Goal: Check status: Check status

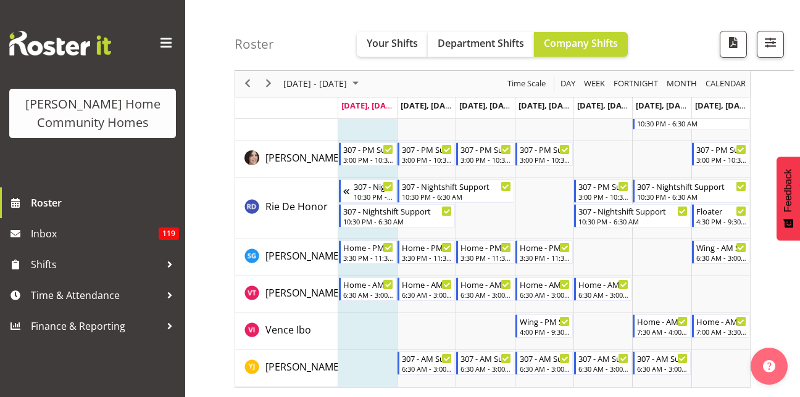
scroll to position [1727, 0]
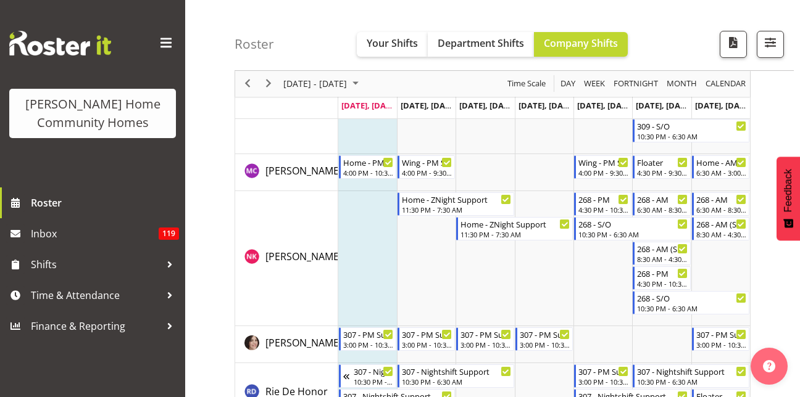
click at [715, 278] on td "Timeline Week of September 29, 2025" at bounding box center [720, 258] width 59 height 135
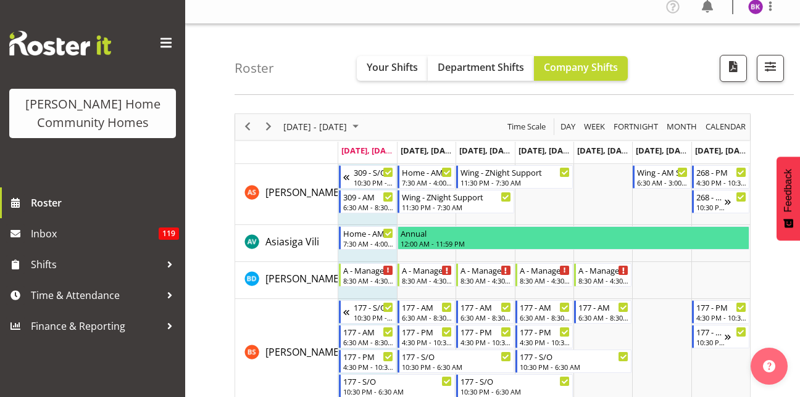
scroll to position [0, 0]
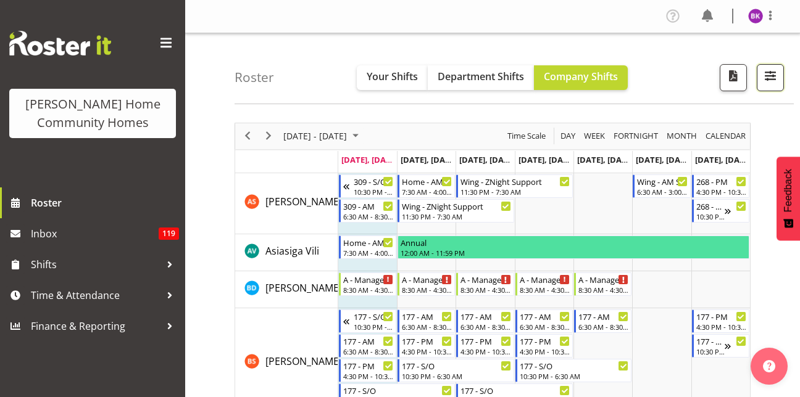
click at [775, 78] on span "button" at bounding box center [770, 76] width 16 height 16
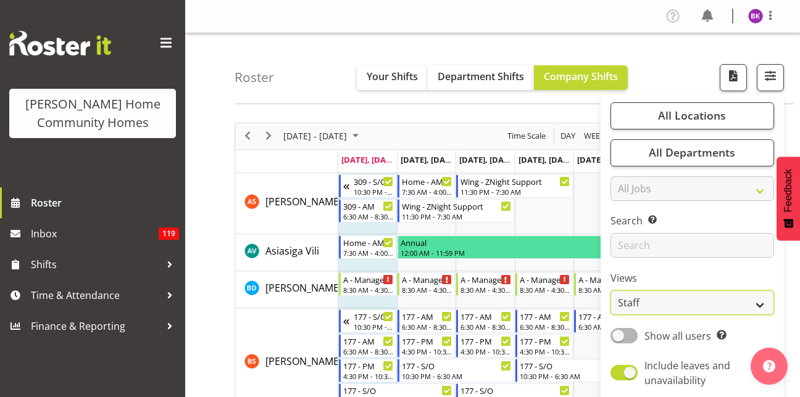
click at [659, 299] on select "Staff Role Shift - Horizontal Shift - Vertical Staff - Location" at bounding box center [692, 303] width 164 height 25
select select "role"
click at [611, 291] on select "Staff Role Shift - Horizontal Shift - Vertical Staff - Location" at bounding box center [692, 303] width 164 height 25
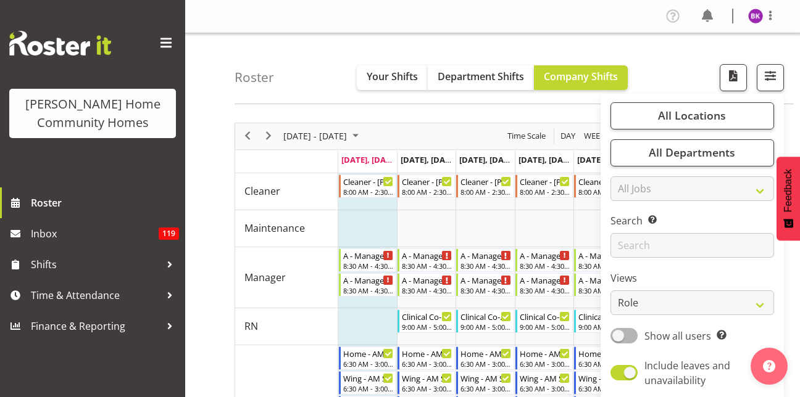
click at [642, 54] on div "Roster Your Shifts Department Shifts Company Shifts All Locations Clear [STREET…" at bounding box center [514, 68] width 559 height 71
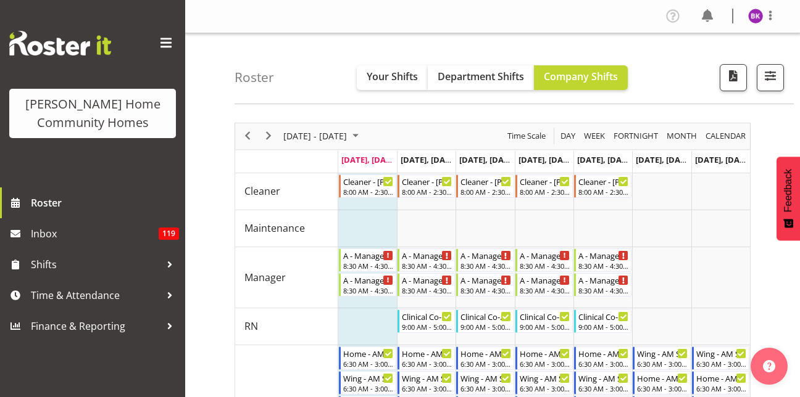
click at [267, 144] on div "next period" at bounding box center [268, 136] width 21 height 26
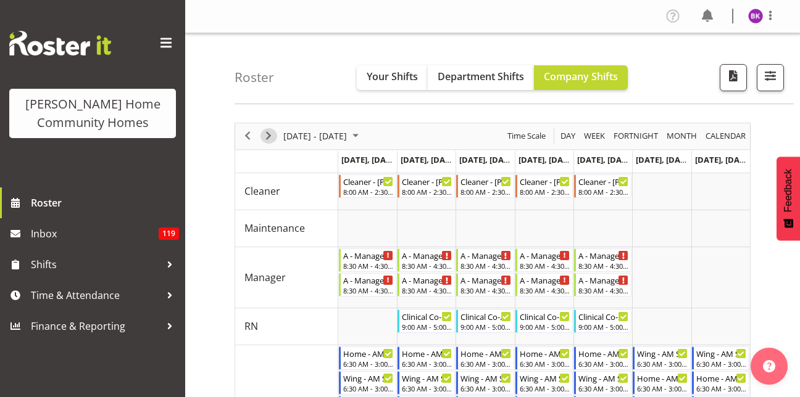
click at [272, 133] on span "Next" at bounding box center [268, 135] width 15 height 15
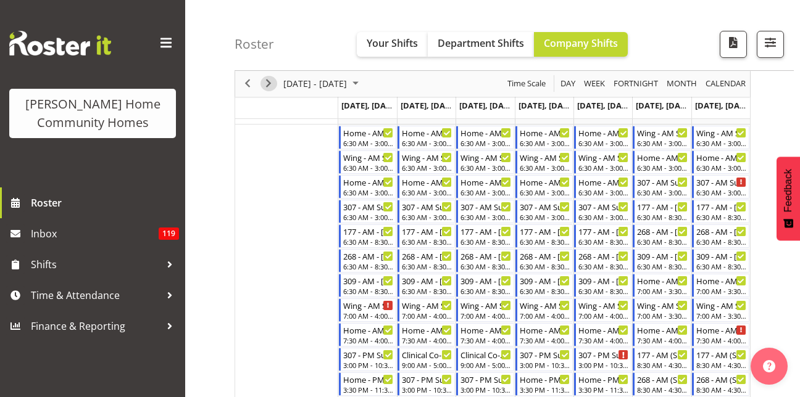
scroll to position [220, 0]
click at [355, 168] on div "6:30 AM - 3:00 PM" at bounding box center [368, 168] width 51 height 10
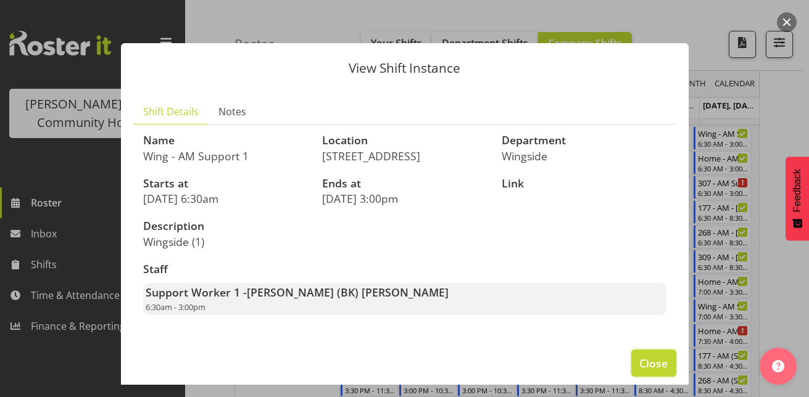
click at [631, 362] on button "Close" at bounding box center [653, 363] width 44 height 27
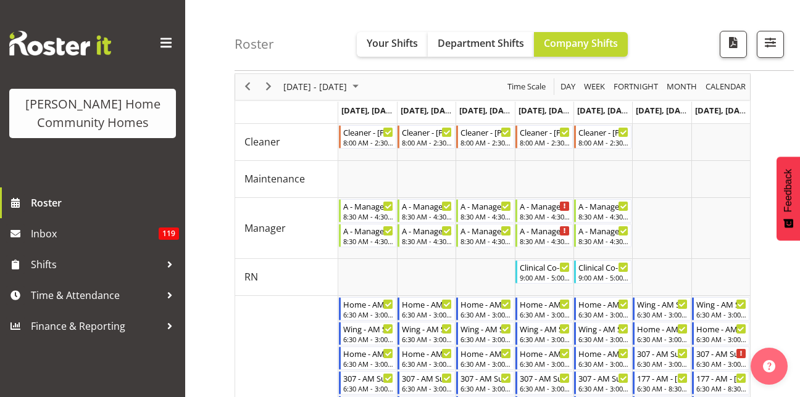
scroll to position [46, 0]
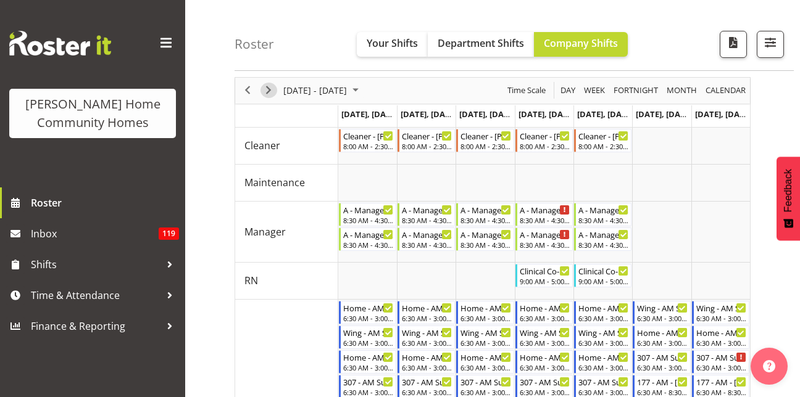
click at [264, 93] on span "Next" at bounding box center [268, 90] width 15 height 15
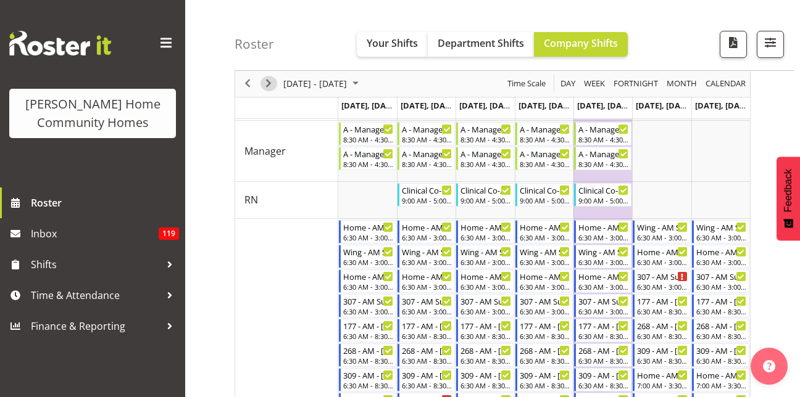
scroll to position [127, 0]
drag, startPoint x: 386, startPoint y: 219, endPoint x: 685, endPoint y: 325, distance: 317.4
click at [338, 46] on div "Home - AM Support 1 - [PERSON_NAME] 6:30 AM - 3:00 PM Wing - AM Support 1 - [PE…" at bounding box center [338, 46] width 0 height 0
click at [662, 229] on div "Wing - AM Support 1 - [PERSON_NAME]" at bounding box center [662, 226] width 51 height 12
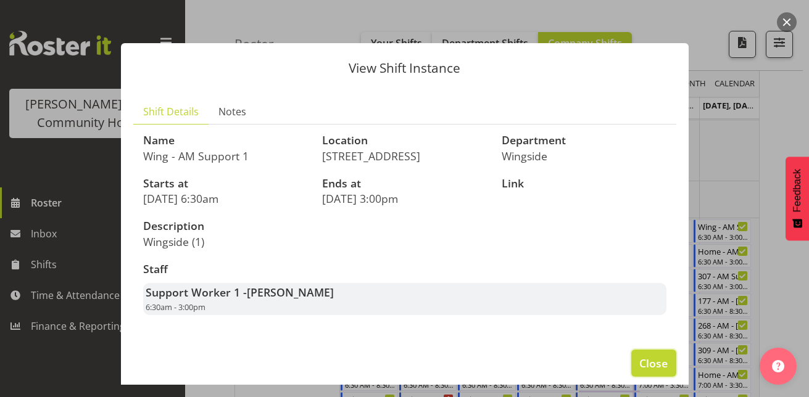
click at [653, 354] on button "Close" at bounding box center [653, 363] width 44 height 27
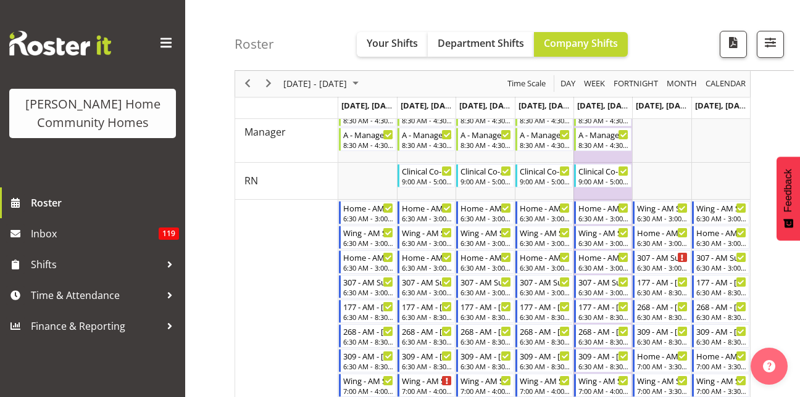
scroll to position [0, 0]
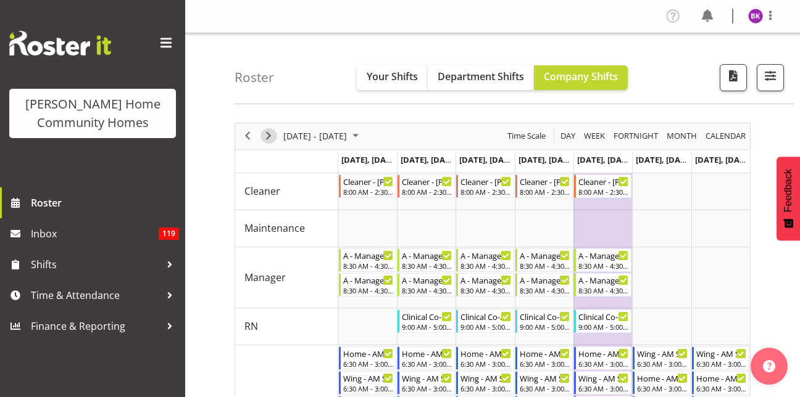
click at [266, 135] on span "Next" at bounding box center [268, 135] width 15 height 15
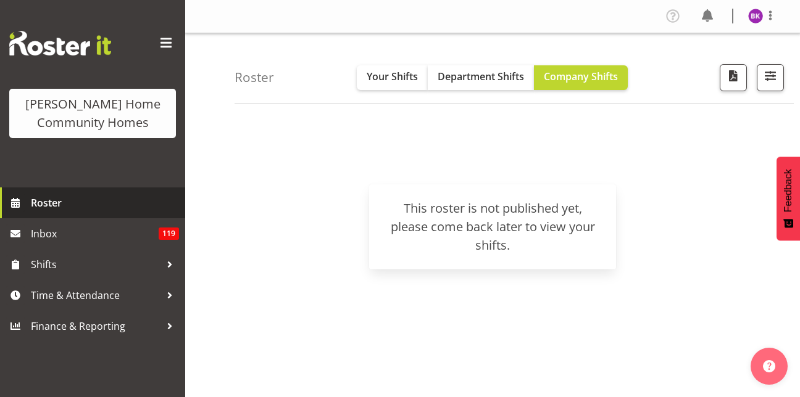
click at [119, 211] on span "Roster" at bounding box center [105, 203] width 148 height 19
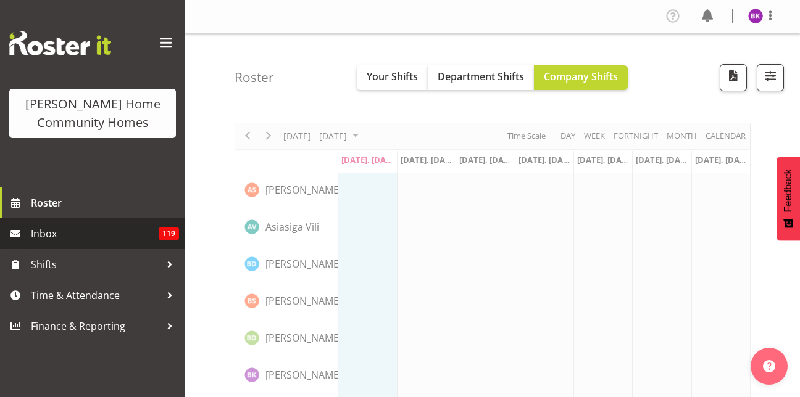
click at [117, 238] on span "Inbox" at bounding box center [95, 234] width 128 height 19
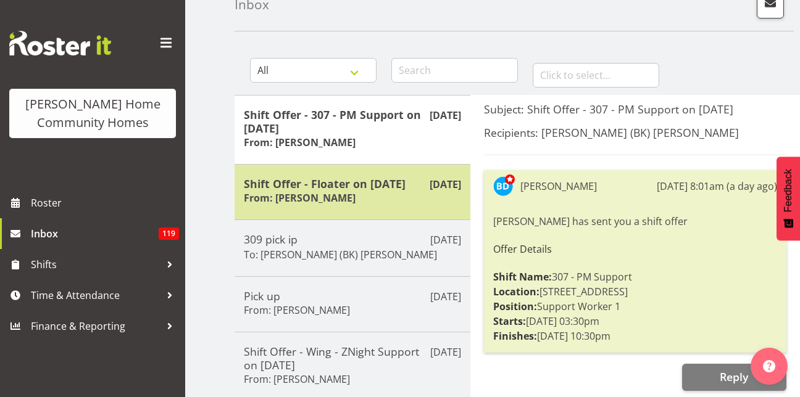
scroll to position [63, 0]
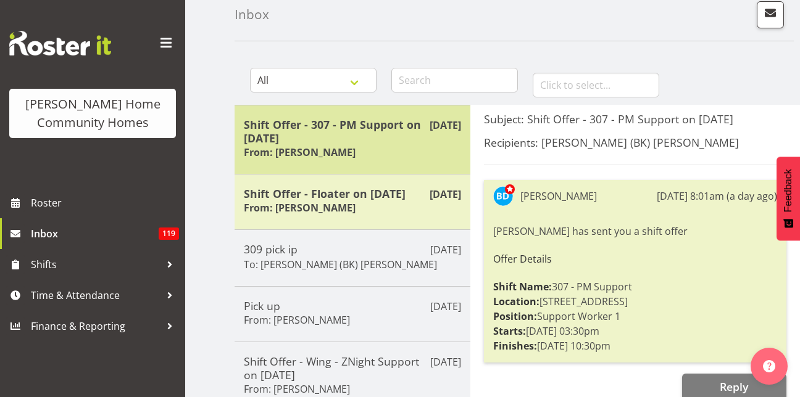
click at [339, 166] on div "Sep 28th Shift Offer - 307 - PM Support on 28/09/25 From: Barbara Dunlop" at bounding box center [353, 139] width 236 height 69
click at [341, 149] on h6 "From: Barbara Dunlop" at bounding box center [300, 152] width 112 height 12
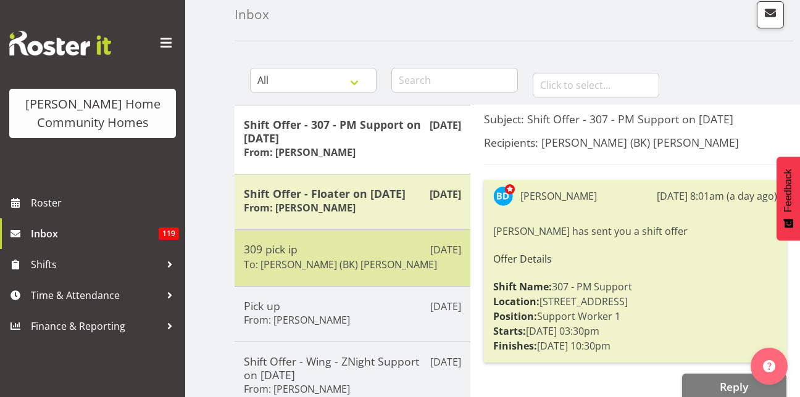
click at [432, 257] on p "Sep 25th" at bounding box center [445, 250] width 31 height 15
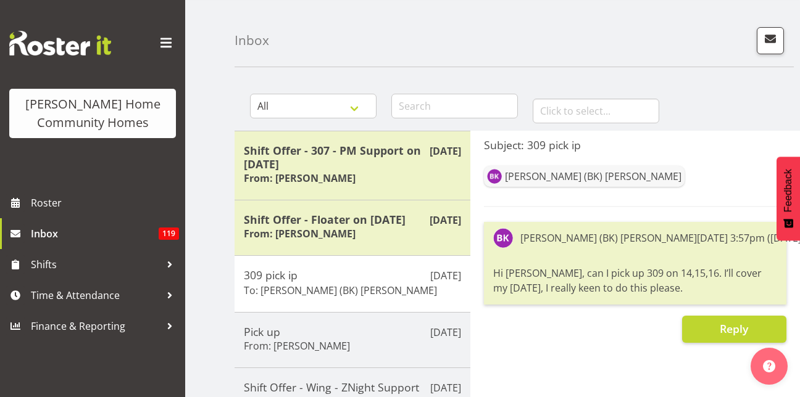
scroll to position [0, 0]
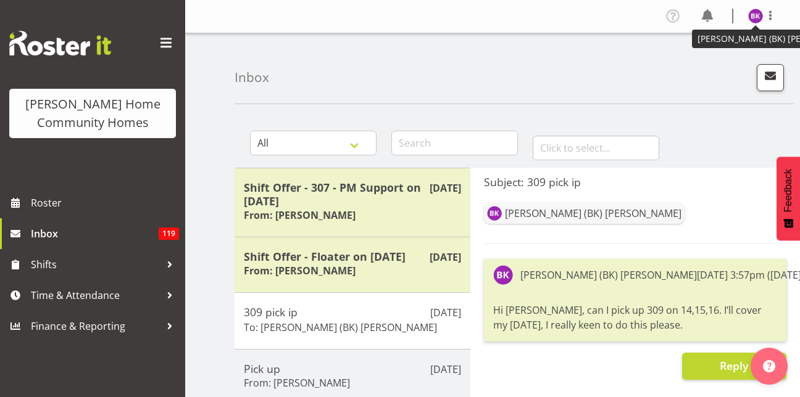
click at [754, 14] on img at bounding box center [755, 16] width 15 height 15
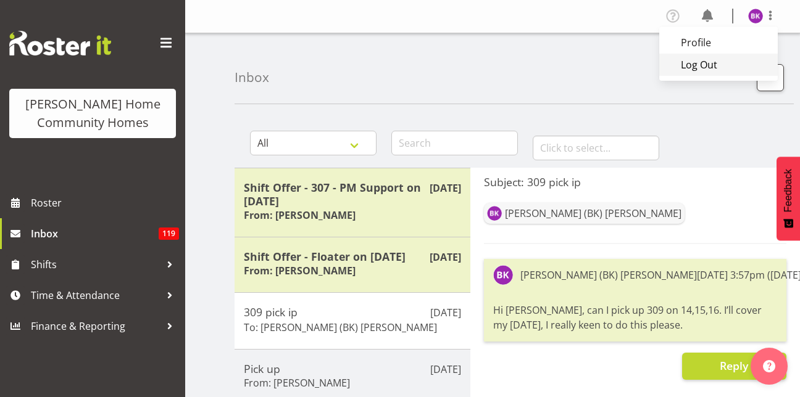
click at [722, 65] on link "Log Out" at bounding box center [718, 65] width 118 height 22
